Goal: Task Accomplishment & Management: Manage account settings

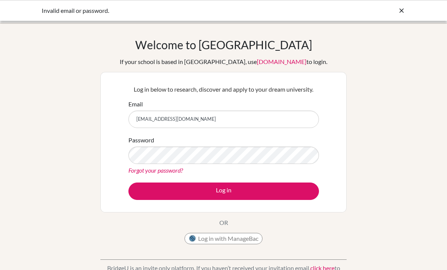
scroll to position [4, 0]
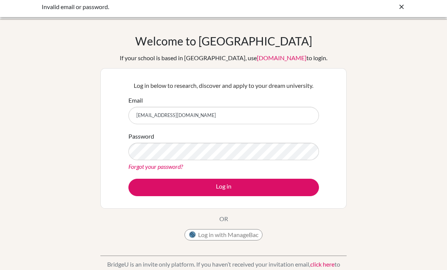
click at [291, 185] on button "Log in" at bounding box center [224, 187] width 191 height 17
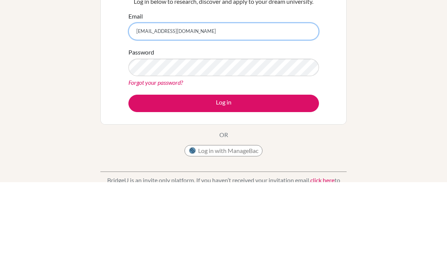
click at [294, 111] on input "[EMAIL_ADDRESS][DOMAIN_NAME]" at bounding box center [224, 119] width 191 height 17
type input "d"
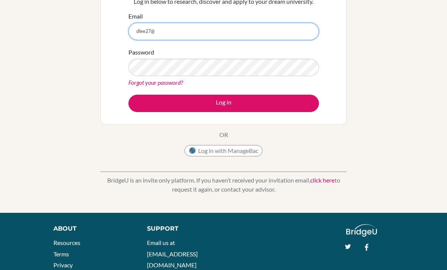
click at [245, 33] on input "dlee27@" at bounding box center [224, 31] width 191 height 17
click at [285, 28] on input "dlee27_student@ivycoll" at bounding box center [224, 31] width 191 height 17
click at [245, 34] on input "dlee27_student@ivycoll" at bounding box center [224, 31] width 191 height 17
type input "[EMAIL_ADDRESS][DOMAIN_NAME]"
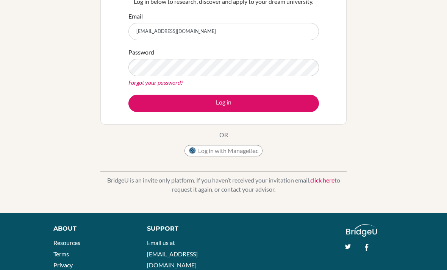
click at [264, 112] on button "Log in" at bounding box center [224, 103] width 191 height 17
